Goal: Information Seeking & Learning: Learn about a topic

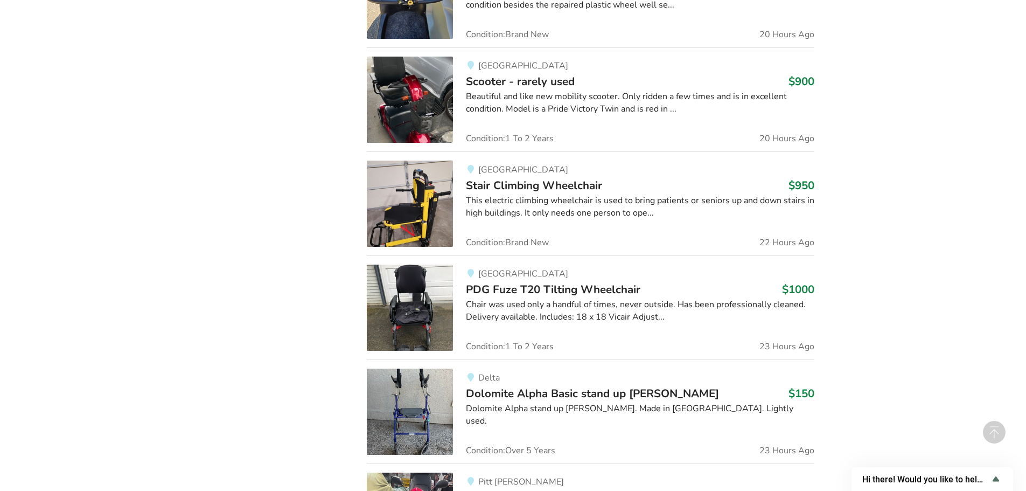
scroll to position [915, 0]
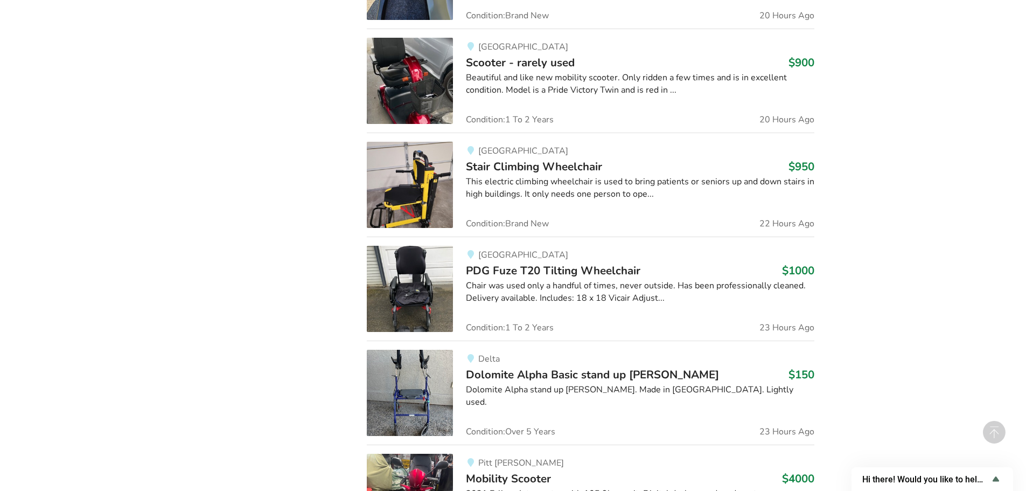
click at [519, 163] on span "Stair Climbing Wheelchair" at bounding box center [534, 166] width 136 height 15
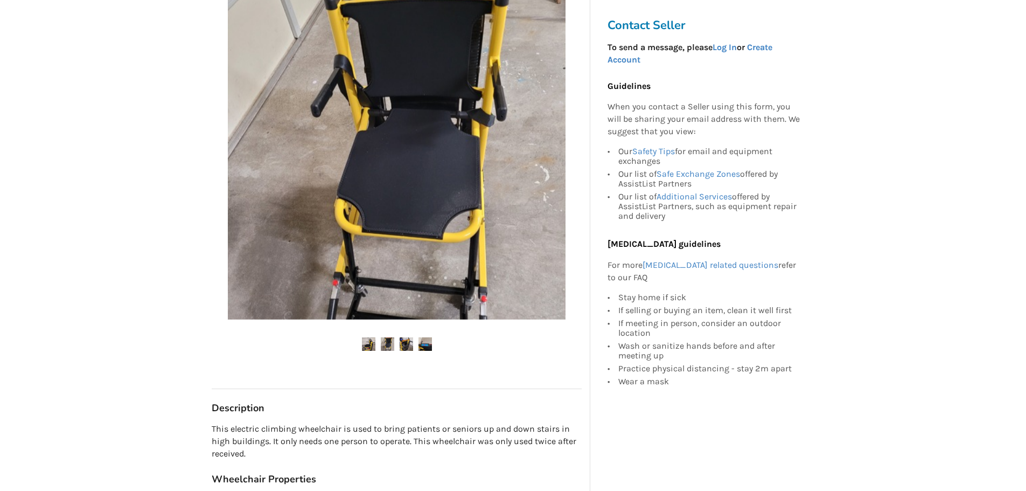
scroll to position [215, 0]
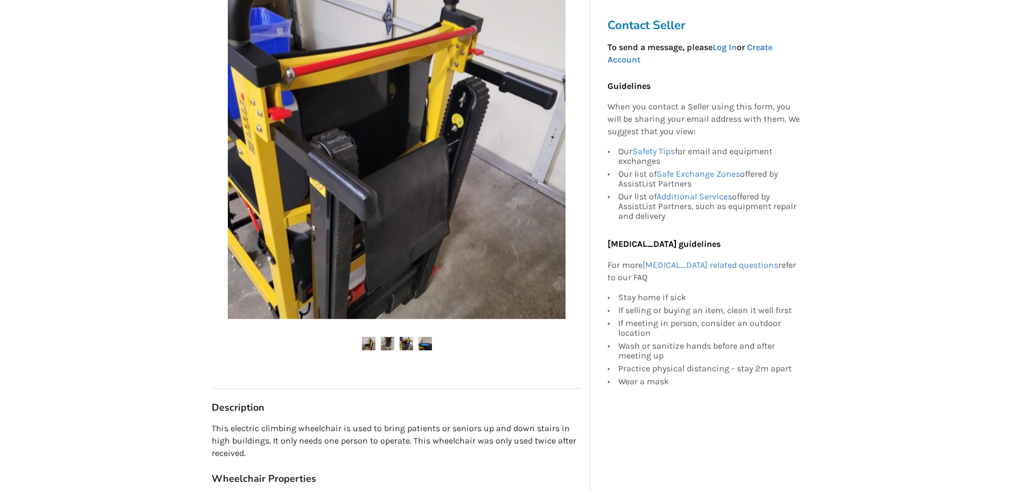
click at [390, 342] on img at bounding box center [387, 343] width 13 height 13
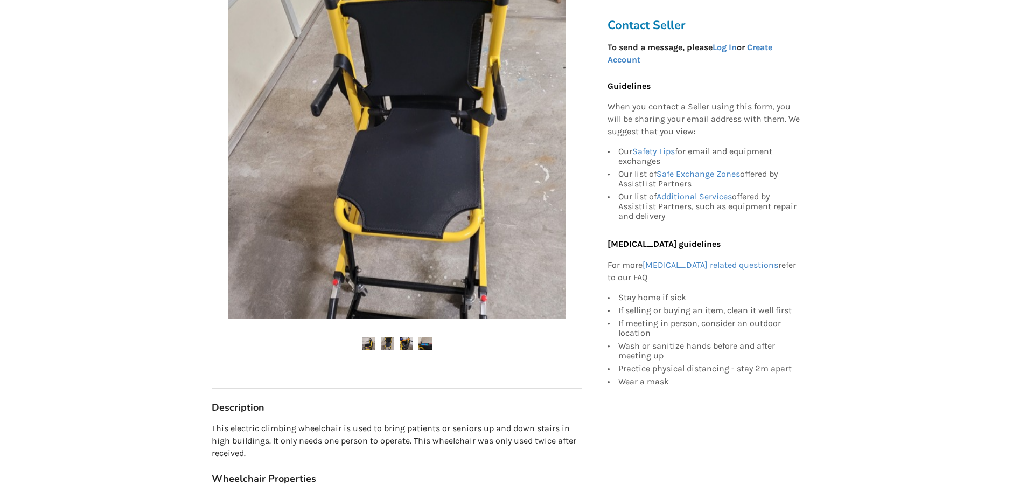
click at [408, 344] on img at bounding box center [406, 343] width 13 height 13
click at [424, 342] on img at bounding box center [424, 343] width 13 height 13
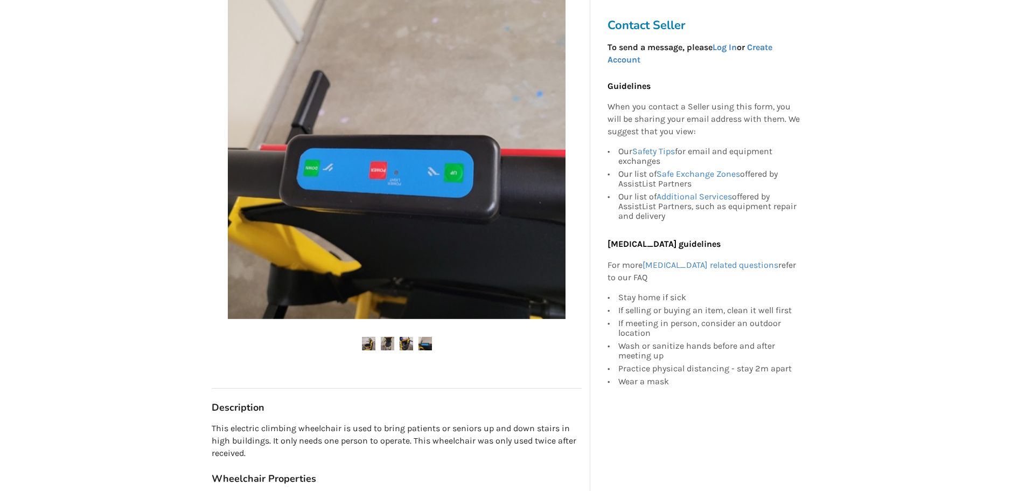
click at [370, 345] on img at bounding box center [368, 343] width 13 height 13
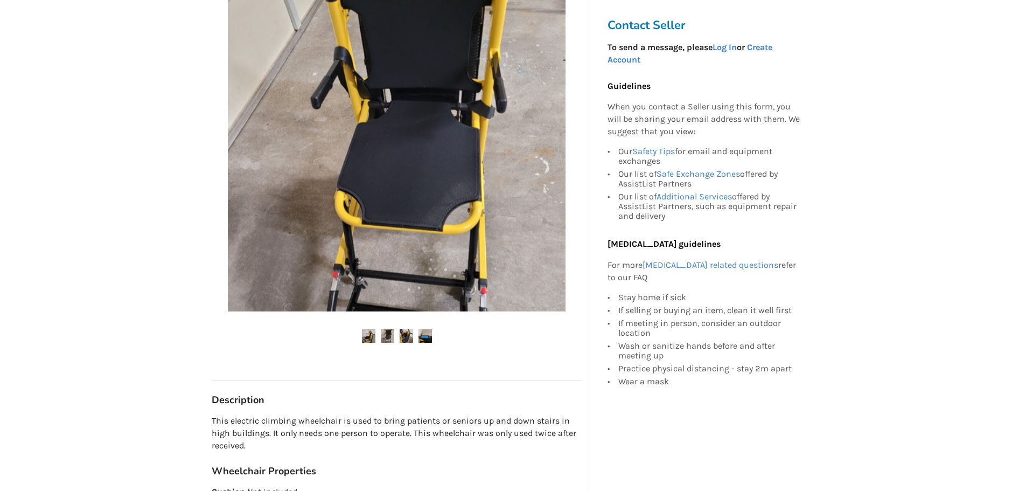
scroll to position [0, 0]
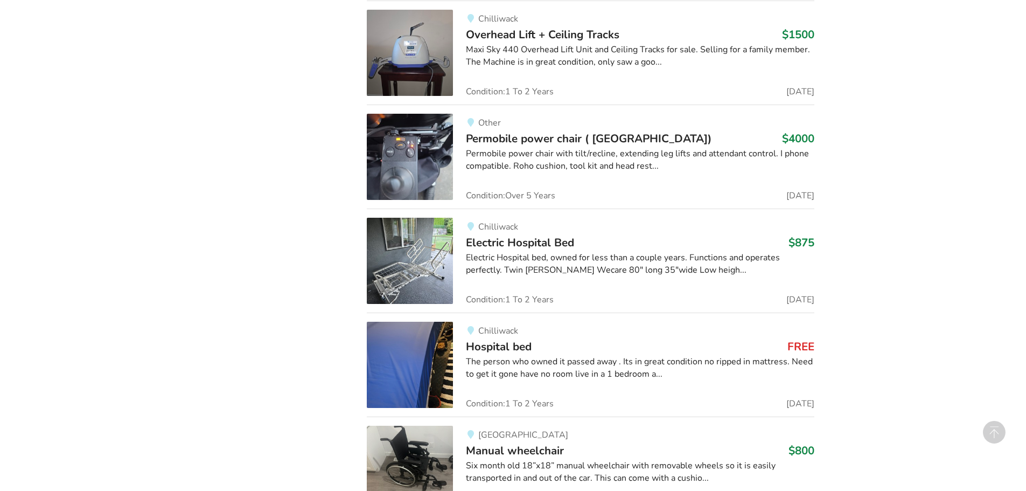
scroll to position [1520, 0]
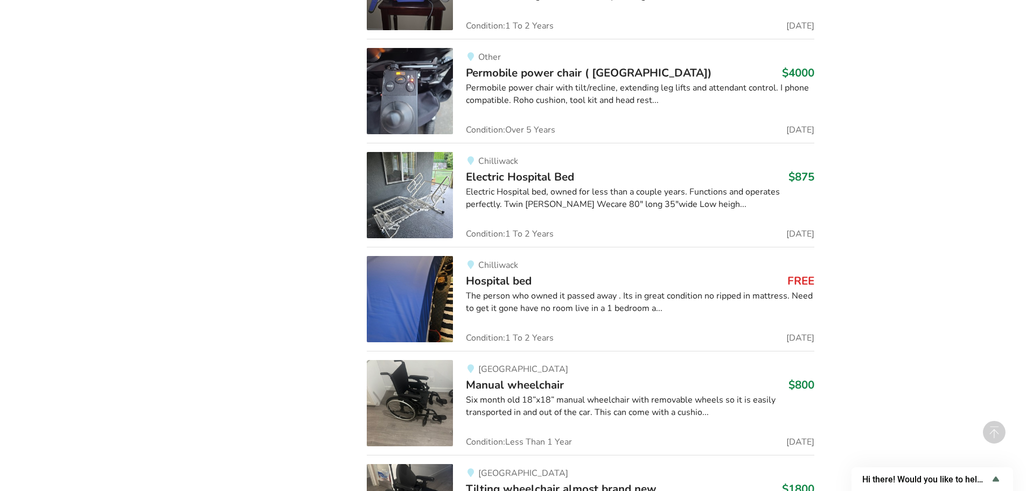
click at [383, 299] on img at bounding box center [410, 299] width 86 height 86
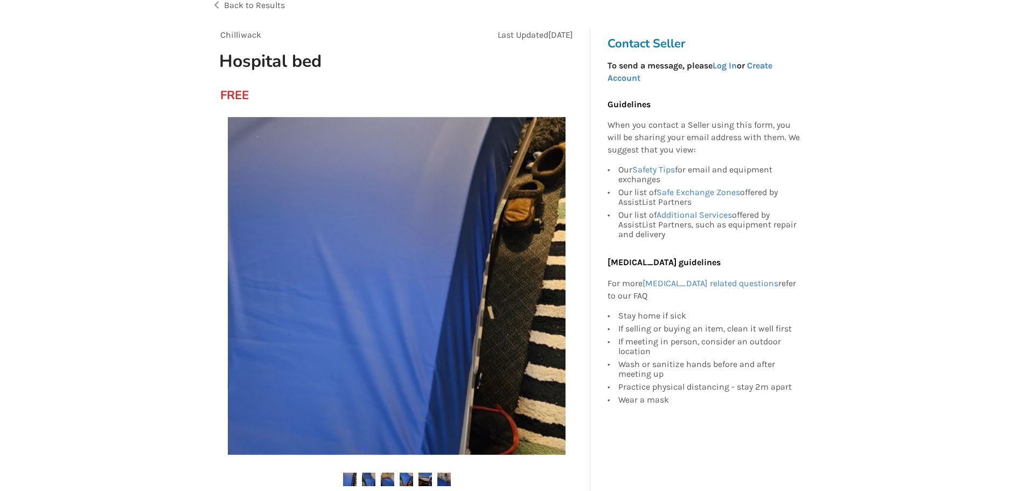
scroll to position [162, 0]
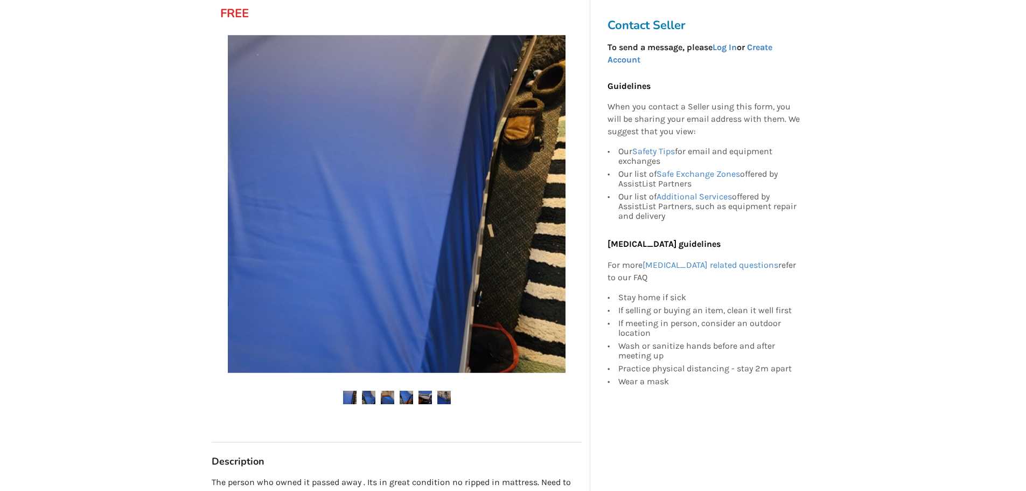
click at [368, 399] on img at bounding box center [368, 396] width 13 height 13
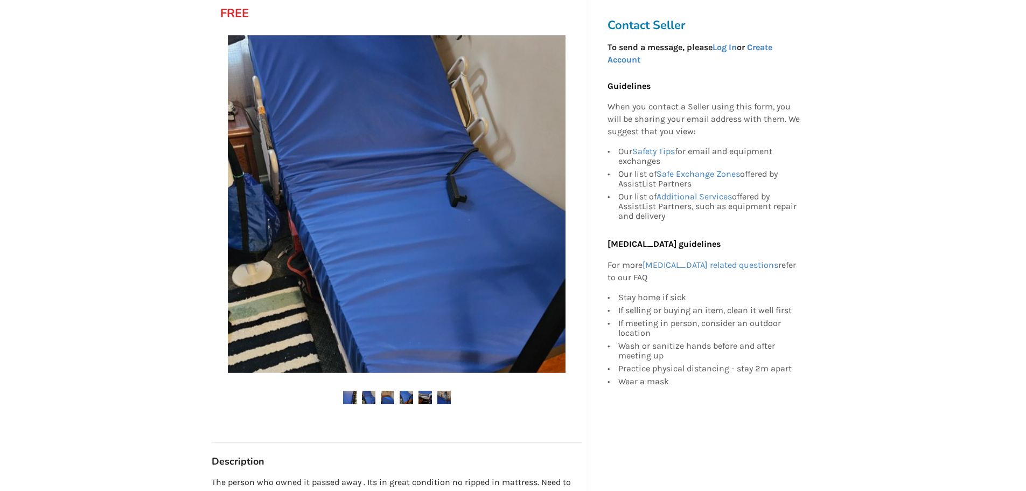
click at [386, 398] on img at bounding box center [387, 396] width 13 height 13
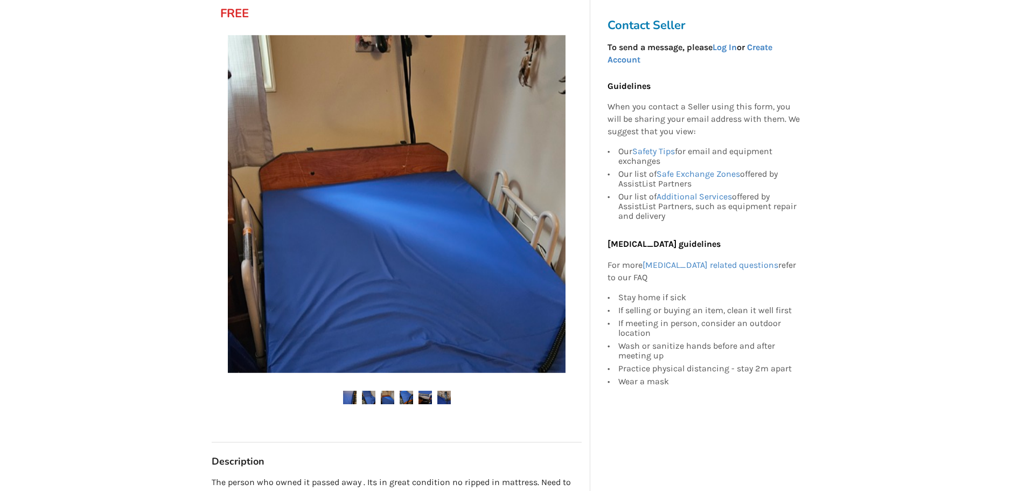
click at [407, 395] on img at bounding box center [406, 396] width 13 height 13
click at [425, 399] on img at bounding box center [424, 396] width 13 height 13
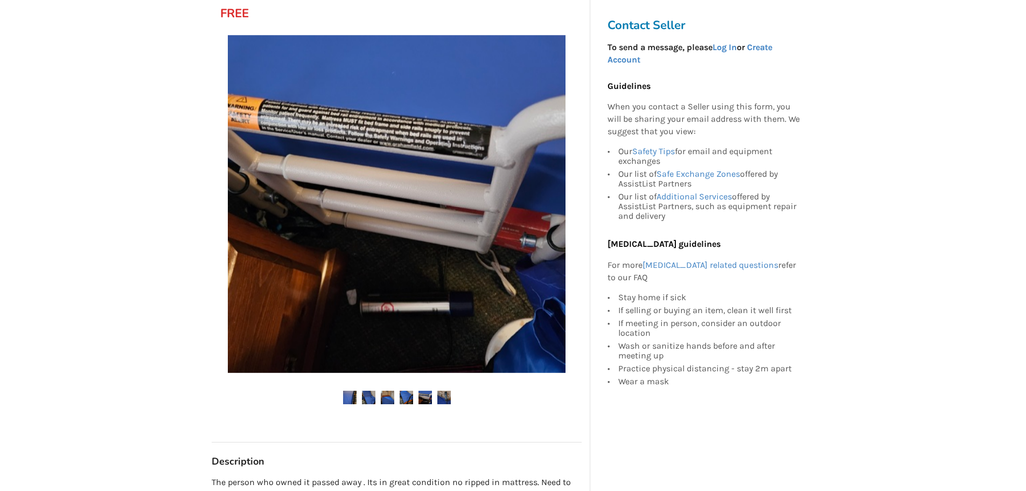
click at [442, 398] on img at bounding box center [443, 396] width 13 height 13
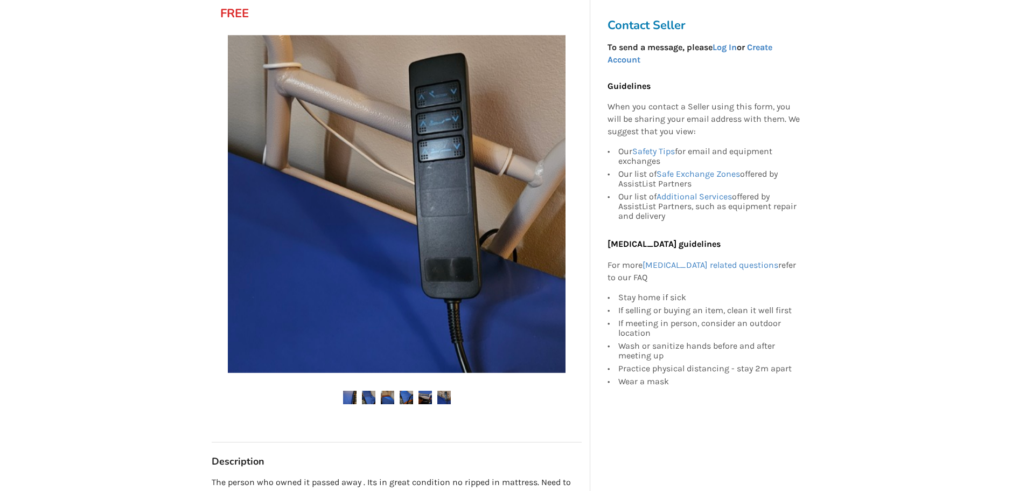
click at [420, 395] on img at bounding box center [424, 396] width 13 height 13
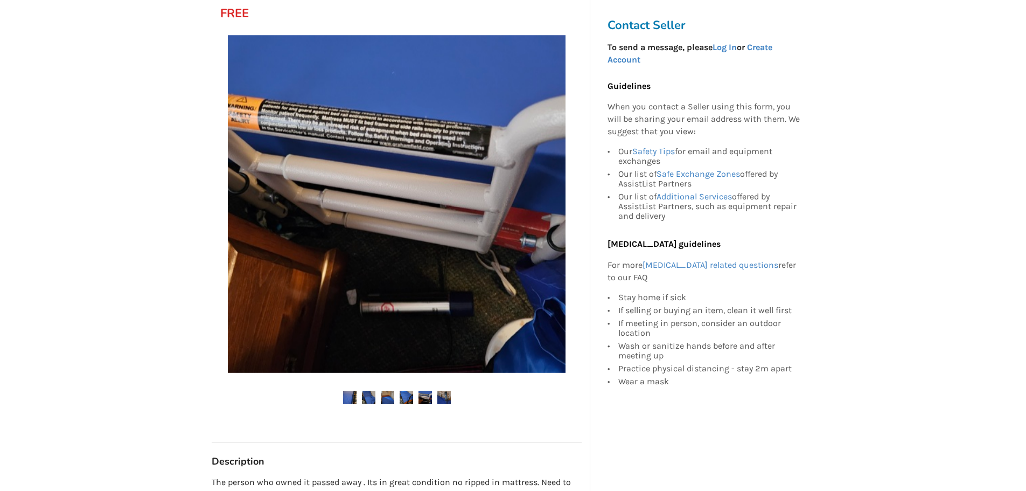
click at [404, 395] on img at bounding box center [406, 396] width 13 height 13
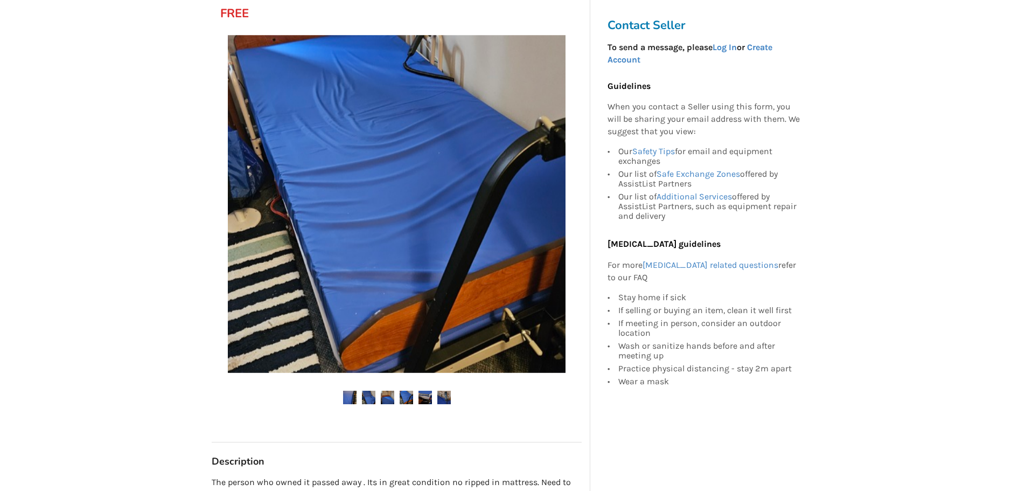
click at [386, 393] on img at bounding box center [387, 396] width 13 height 13
click at [408, 394] on img at bounding box center [406, 396] width 13 height 13
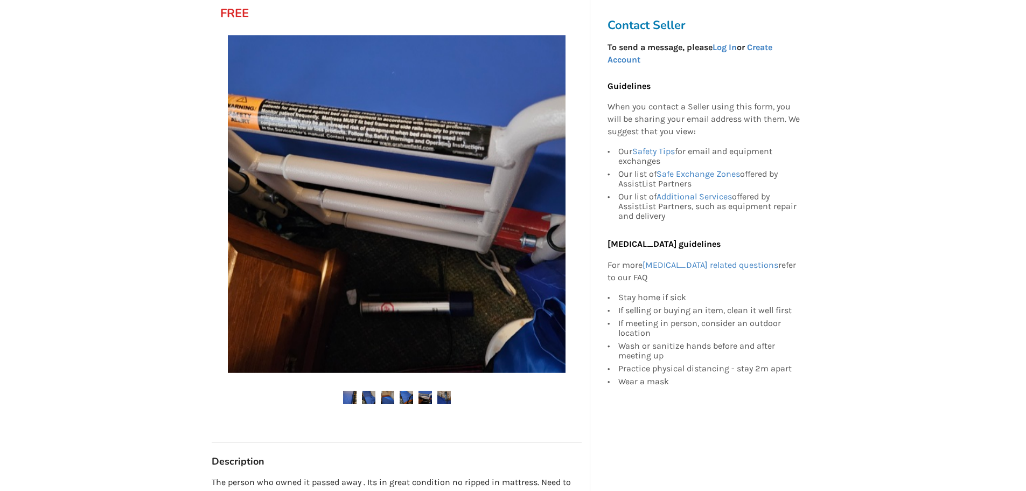
click at [377, 396] on ul at bounding box center [397, 397] width 370 height 15
click at [370, 396] on img at bounding box center [368, 396] width 13 height 13
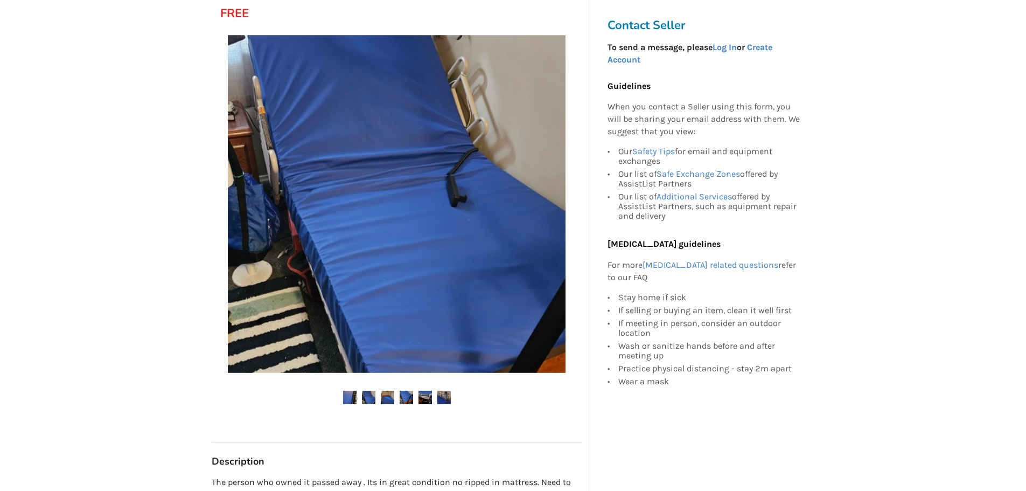
click at [337, 400] on ul at bounding box center [397, 397] width 370 height 15
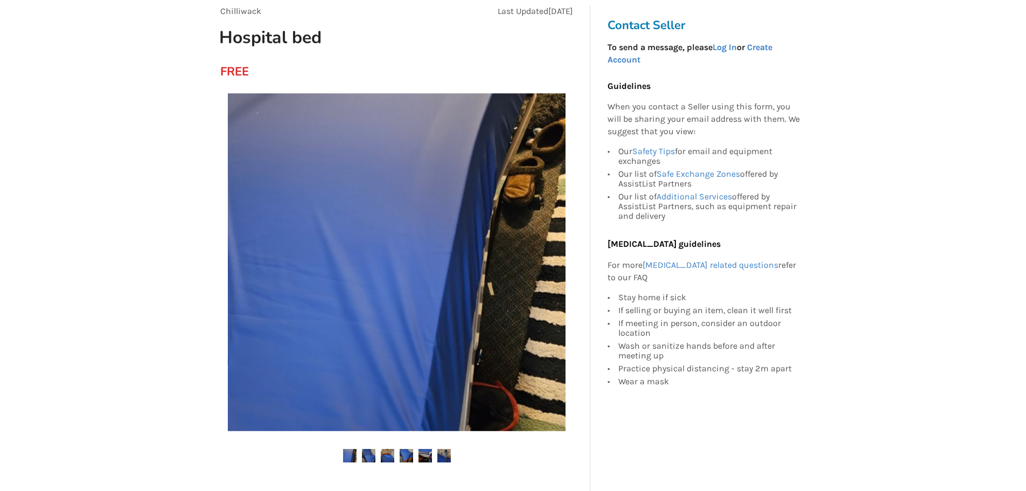
scroll to position [0, 0]
